Goal: Information Seeking & Learning: Learn about a topic

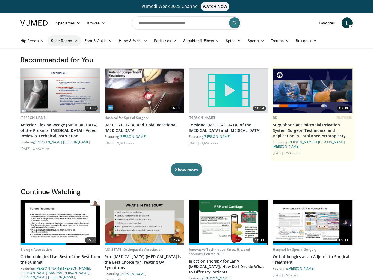
click at [67, 41] on link "Knee Recon" at bounding box center [64, 40] width 34 height 11
click at [78, 71] on link "Knee Preservation" at bounding box center [80, 71] width 65 height 9
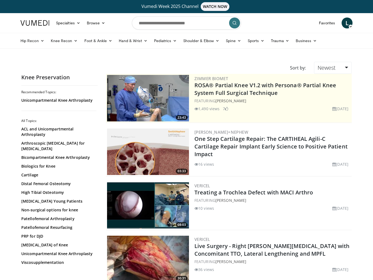
scroll to position [52, 0]
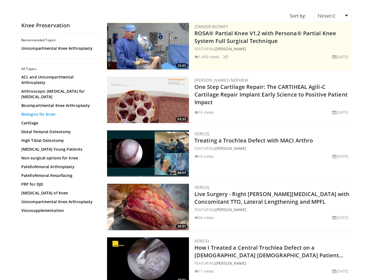
click at [47, 111] on link "Biologics for Knee" at bounding box center [58, 113] width 74 height 5
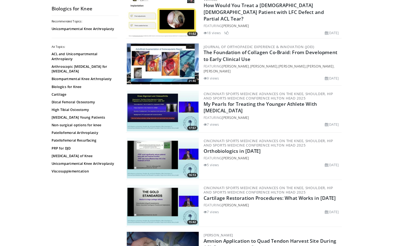
scroll to position [491, 0]
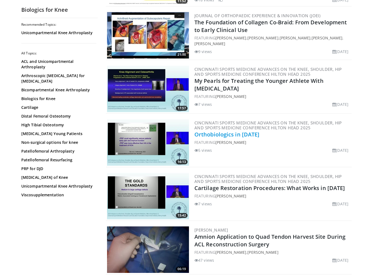
click at [242, 134] on link "Orthobiologics in 2025" at bounding box center [226, 133] width 65 height 7
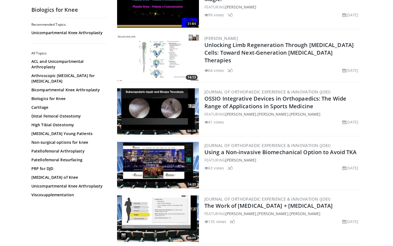
scroll to position [1288, 0]
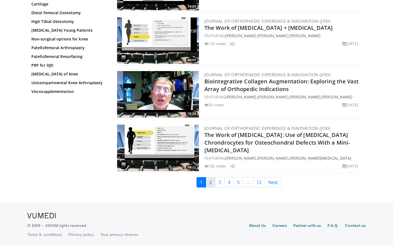
click at [211, 180] on link "2" at bounding box center [211, 182] width 10 height 10
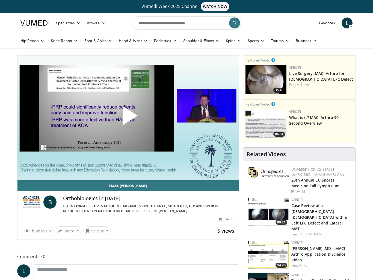
click at [128, 118] on span "Video Player" at bounding box center [128, 118] width 0 height 0
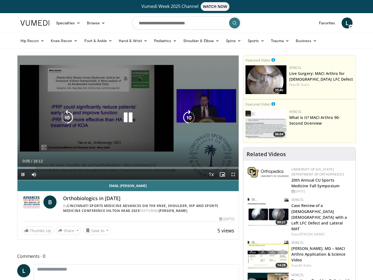
click at [130, 115] on icon "Video Player" at bounding box center [127, 117] width 15 height 15
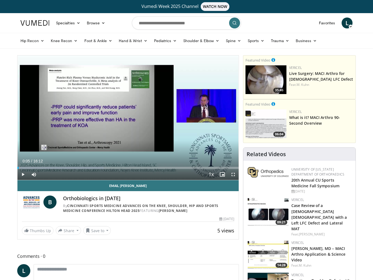
click at [234, 174] on span "Video Player" at bounding box center [233, 174] width 11 height 11
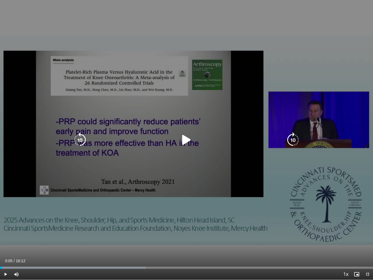
click at [188, 142] on icon "Video Player" at bounding box center [186, 139] width 15 height 15
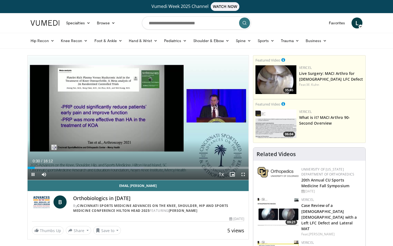
click at [244, 175] on span "Video Player" at bounding box center [243, 174] width 11 height 11
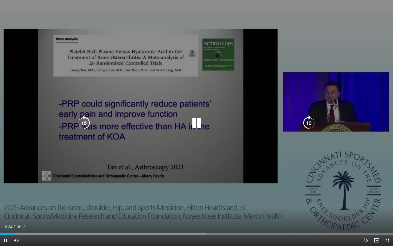
click at [265, 196] on div "10 seconds Tap to unmute" at bounding box center [196, 122] width 393 height 245
click at [243, 54] on div "10 seconds Tap to unmute" at bounding box center [196, 122] width 393 height 245
click at [198, 124] on icon "Video Player" at bounding box center [196, 122] width 15 height 15
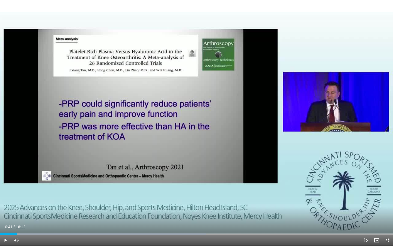
click at [198, 122] on div "10 seconds Tap to unmute" at bounding box center [196, 122] width 393 height 245
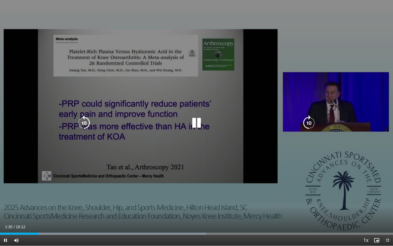
click at [311, 122] on icon "Video Player" at bounding box center [308, 122] width 15 height 15
click at [309, 121] on icon "Video Player" at bounding box center [308, 122] width 15 height 15
click at [93, 122] on div "Video Player" at bounding box center [197, 122] width 236 height 11
click at [85, 121] on icon "Video Player" at bounding box center [83, 122] width 15 height 15
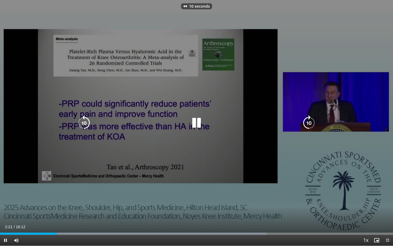
click at [196, 120] on icon "Video Player" at bounding box center [196, 122] width 15 height 15
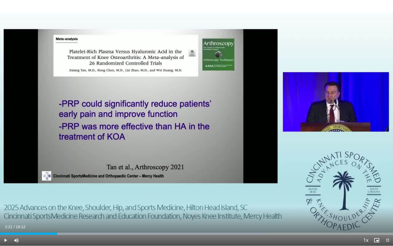
click at [7, 239] on span "Video Player" at bounding box center [5, 239] width 11 height 11
click at [5, 240] on span "Video Player" at bounding box center [5, 239] width 11 height 11
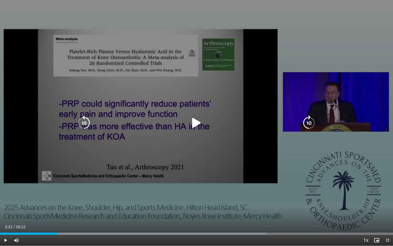
click at [5, 240] on span "Video Player" at bounding box center [5, 239] width 11 height 11
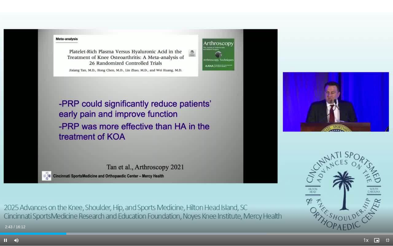
click at [5, 240] on span "Video Player" at bounding box center [5, 239] width 11 height 11
click at [5, 238] on span "Video Player" at bounding box center [5, 239] width 11 height 11
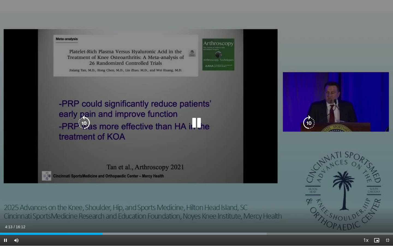
click at [308, 122] on icon "Video Player" at bounding box center [308, 122] width 15 height 15
click at [307, 122] on icon "Video Player" at bounding box center [308, 122] width 15 height 15
click at [196, 120] on icon "Video Player" at bounding box center [196, 122] width 15 height 15
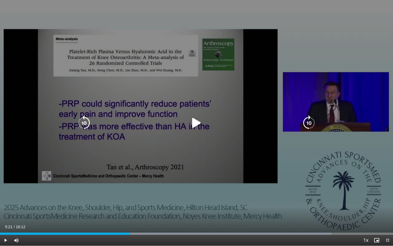
click at [197, 121] on icon "Video Player" at bounding box center [196, 122] width 15 height 15
click at [310, 122] on icon "Video Player" at bounding box center [308, 122] width 15 height 15
click at [309, 123] on icon "Video Player" at bounding box center [308, 122] width 15 height 15
click at [312, 124] on icon "Video Player" at bounding box center [308, 122] width 15 height 15
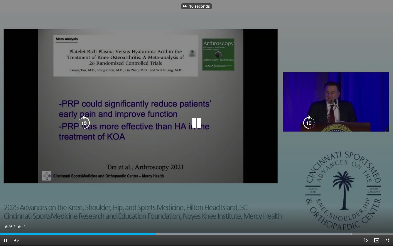
click at [312, 124] on icon "Video Player" at bounding box center [308, 122] width 15 height 15
click at [313, 125] on icon "Video Player" at bounding box center [308, 122] width 15 height 15
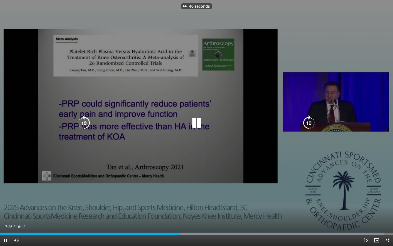
click at [313, 123] on icon "Video Player" at bounding box center [308, 122] width 15 height 15
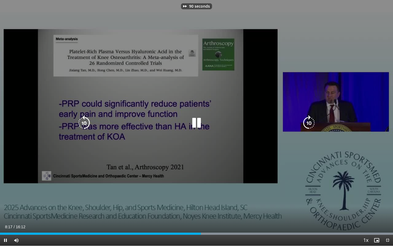
click at [313, 123] on icon "Video Player" at bounding box center [308, 122] width 15 height 15
click at [314, 123] on icon "Video Player" at bounding box center [308, 122] width 15 height 15
click at [303, 122] on icon "Video Player" at bounding box center [308, 122] width 15 height 15
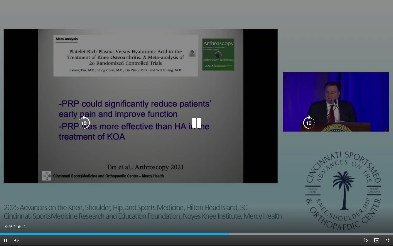
click at [300, 122] on div "Video Player" at bounding box center [197, 122] width 236 height 11
click at [308, 121] on icon "Video Player" at bounding box center [308, 122] width 15 height 15
click at [308, 123] on icon "Video Player" at bounding box center [308, 122] width 15 height 15
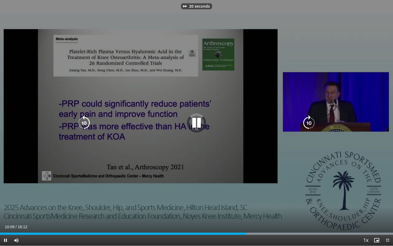
click at [308, 123] on icon "Video Player" at bounding box center [308, 122] width 15 height 15
click at [309, 123] on icon "Video Player" at bounding box center [308, 122] width 15 height 15
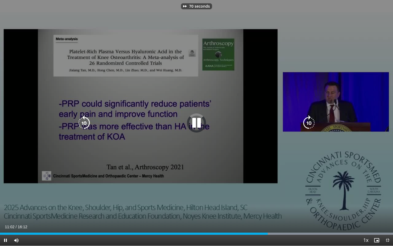
click at [309, 123] on icon "Video Player" at bounding box center [308, 122] width 15 height 15
click at [309, 122] on icon "Video Player" at bounding box center [308, 122] width 15 height 15
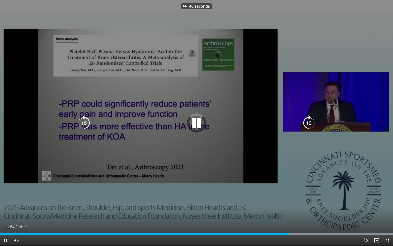
click at [309, 122] on icon "Video Player" at bounding box center [308, 122] width 15 height 15
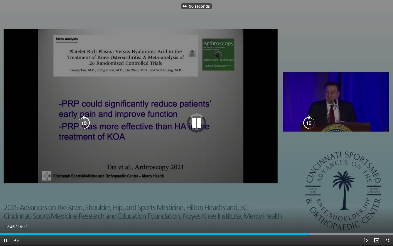
click at [309, 122] on icon "Video Player" at bounding box center [308, 122] width 15 height 15
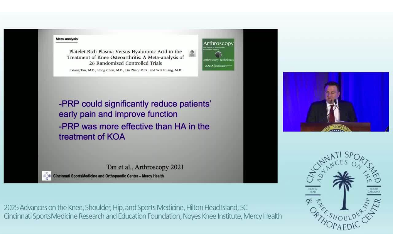
click at [309, 122] on div "100 seconds Tap to unmute" at bounding box center [196, 122] width 393 height 245
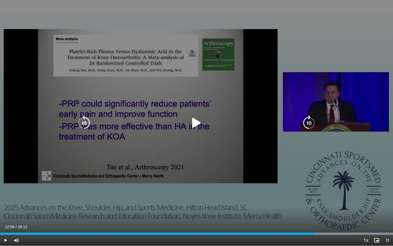
click at [309, 121] on icon "Video Player" at bounding box center [308, 122] width 15 height 15
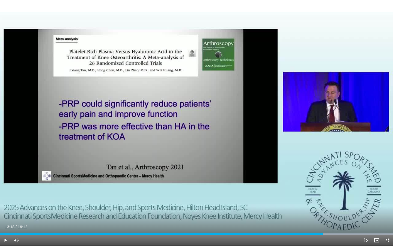
click at [6, 239] on span "Video Player" at bounding box center [5, 239] width 11 height 11
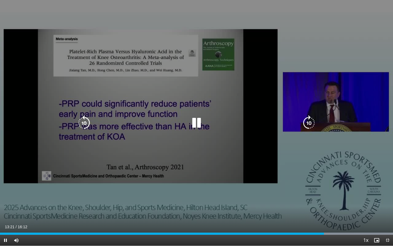
click at [311, 120] on icon "Video Player" at bounding box center [308, 122] width 15 height 15
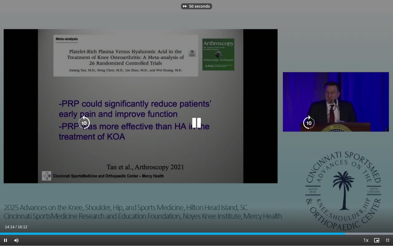
click at [311, 120] on icon "Video Player" at bounding box center [308, 122] width 15 height 15
click at [310, 118] on icon "Video Player" at bounding box center [308, 122] width 15 height 15
click at [309, 117] on icon "Video Player" at bounding box center [308, 122] width 15 height 15
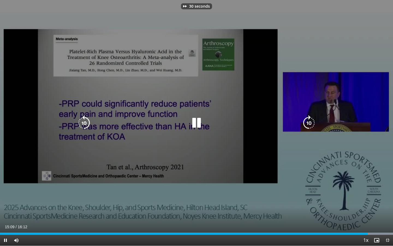
click at [310, 115] on icon "Video Player" at bounding box center [308, 122] width 15 height 15
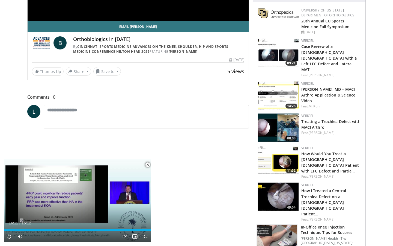
scroll to position [678, 0]
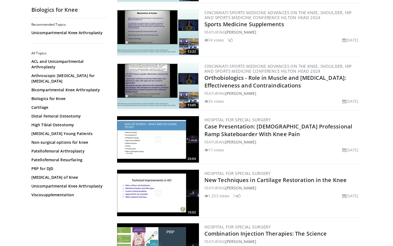
scroll to position [1293, 0]
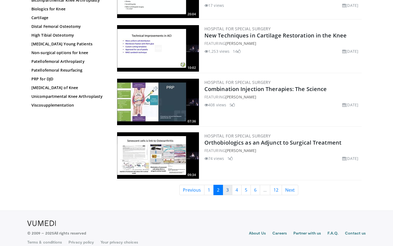
click at [229, 185] on link "3" at bounding box center [228, 190] width 10 height 10
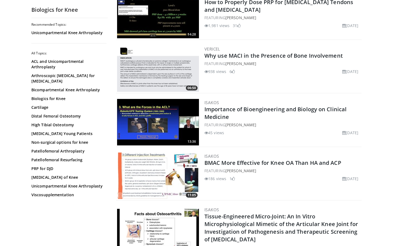
scroll to position [1293, 0]
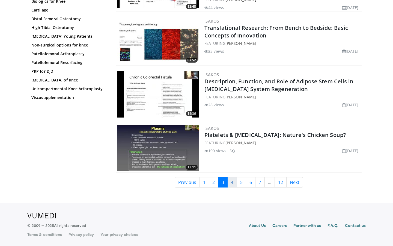
click at [231, 182] on link "4" at bounding box center [232, 182] width 10 height 10
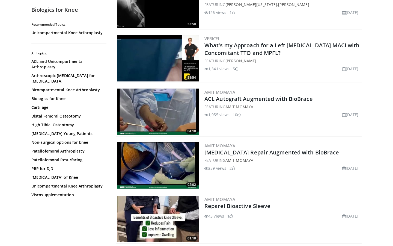
scroll to position [1256, 0]
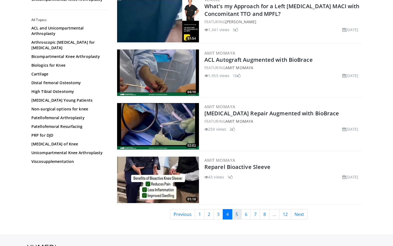
click at [236, 215] on link "5" at bounding box center [237, 214] width 10 height 10
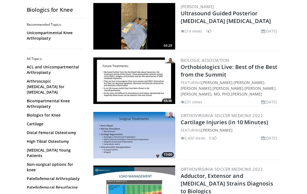
scroll to position [1358, 0]
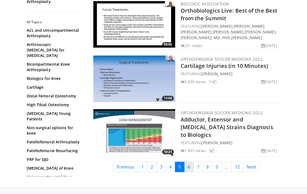
click at [191, 161] on link "6" at bounding box center [189, 166] width 10 height 10
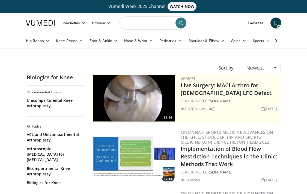
click at [153, 21] on input "Search topics, interventions" at bounding box center [154, 22] width 68 height 13
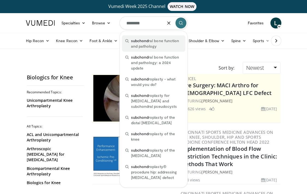
click at [142, 45] on span "subchond ral bone function and pathology" at bounding box center [156, 43] width 51 height 11
type input "**********"
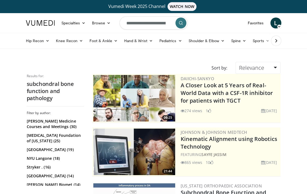
scroll to position [142, 0]
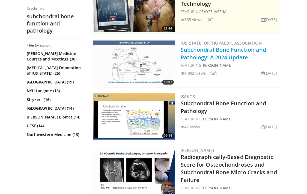
click at [243, 51] on link "Subchondral Bone Function and Pathology: A 2024 Update" at bounding box center [224, 53] width 86 height 15
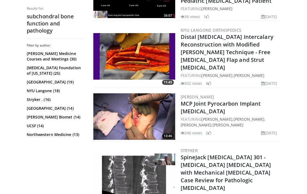
scroll to position [909, 0]
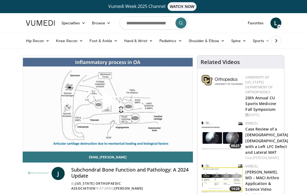
click at [108, 103] on span "Video Player" at bounding box center [108, 103] width 0 height 0
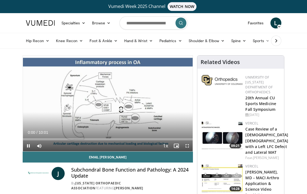
click at [188, 144] on span "Video Player" at bounding box center [187, 145] width 11 height 11
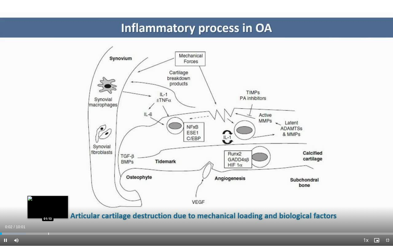
click at [48, 193] on div "Loaded : 6.57% 00:02 01:13" at bounding box center [196, 231] width 393 height 5
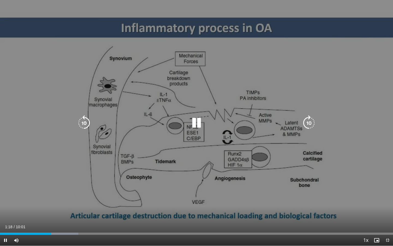
click at [307, 124] on icon "Video Player" at bounding box center [308, 122] width 15 height 15
click at [307, 123] on icon "Video Player" at bounding box center [308, 122] width 15 height 15
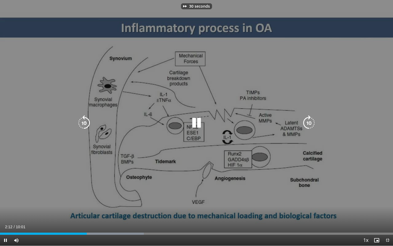
click at [307, 123] on icon "Video Player" at bounding box center [308, 122] width 15 height 15
click at [307, 123] on div "50 seconds Tap to unmute" at bounding box center [196, 122] width 393 height 245
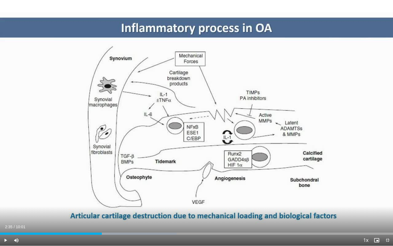
click at [307, 123] on div "50 seconds Tap to unmute" at bounding box center [196, 122] width 393 height 245
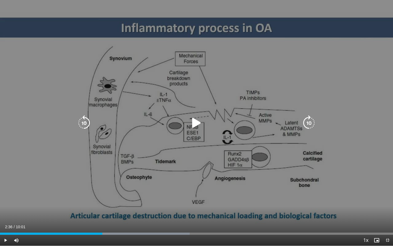
click at [197, 120] on icon "Video Player" at bounding box center [196, 122] width 15 height 15
click at [307, 122] on icon "Video Player" at bounding box center [308, 122] width 15 height 15
click at [307, 123] on icon "Video Player" at bounding box center [308, 122] width 15 height 15
click at [307, 122] on icon "Video Player" at bounding box center [308, 122] width 15 height 15
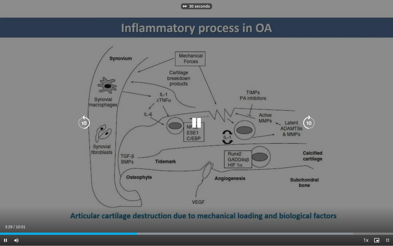
click at [307, 122] on icon "Video Player" at bounding box center [308, 122] width 15 height 15
click at [307, 124] on icon "Video Player" at bounding box center [308, 122] width 15 height 15
click at [307, 123] on icon "Video Player" at bounding box center [308, 122] width 15 height 15
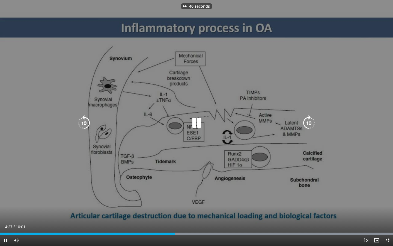
click at [307, 122] on icon "Video Player" at bounding box center [308, 122] width 15 height 15
click at [307, 121] on icon "Video Player" at bounding box center [308, 122] width 15 height 15
click at [80, 119] on icon "Video Player" at bounding box center [83, 122] width 15 height 15
click at [301, 119] on div "Video Player" at bounding box center [197, 122] width 236 height 11
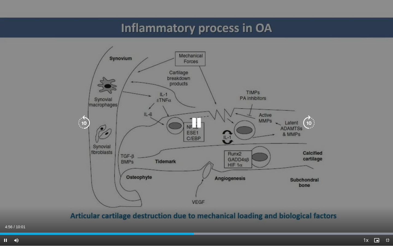
click at [306, 122] on icon "Video Player" at bounding box center [308, 122] width 15 height 15
click at [305, 122] on icon "Video Player" at bounding box center [308, 122] width 15 height 15
click at [306, 121] on icon "Video Player" at bounding box center [308, 122] width 15 height 15
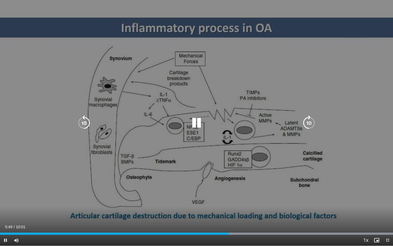
click at [307, 116] on icon "Video Player" at bounding box center [308, 122] width 15 height 15
click at [79, 120] on icon "Video Player" at bounding box center [83, 122] width 15 height 15
click at [307, 121] on icon "Video Player" at bounding box center [308, 122] width 15 height 15
click at [307, 118] on icon "Video Player" at bounding box center [308, 122] width 15 height 15
click at [307, 117] on icon "Video Player" at bounding box center [308, 122] width 15 height 15
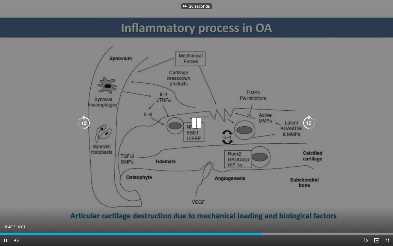
click at [307, 117] on icon "Video Player" at bounding box center [308, 122] width 15 height 15
click at [307, 122] on icon "Video Player" at bounding box center [308, 122] width 15 height 15
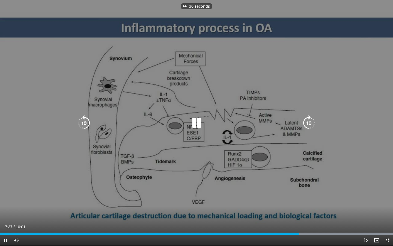
click at [307, 122] on icon "Video Player" at bounding box center [308, 122] width 15 height 15
click at [307, 121] on icon "Video Player" at bounding box center [308, 122] width 15 height 15
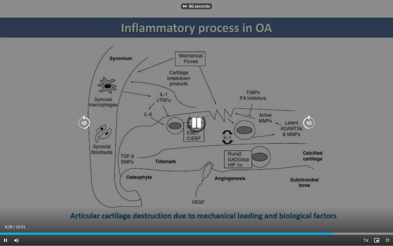
click at [307, 121] on icon "Video Player" at bounding box center [308, 122] width 15 height 15
click at [305, 118] on icon "Video Player" at bounding box center [308, 122] width 15 height 15
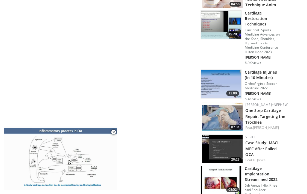
scroll to position [804, 0]
